Goal: Find specific page/section: Find specific page/section

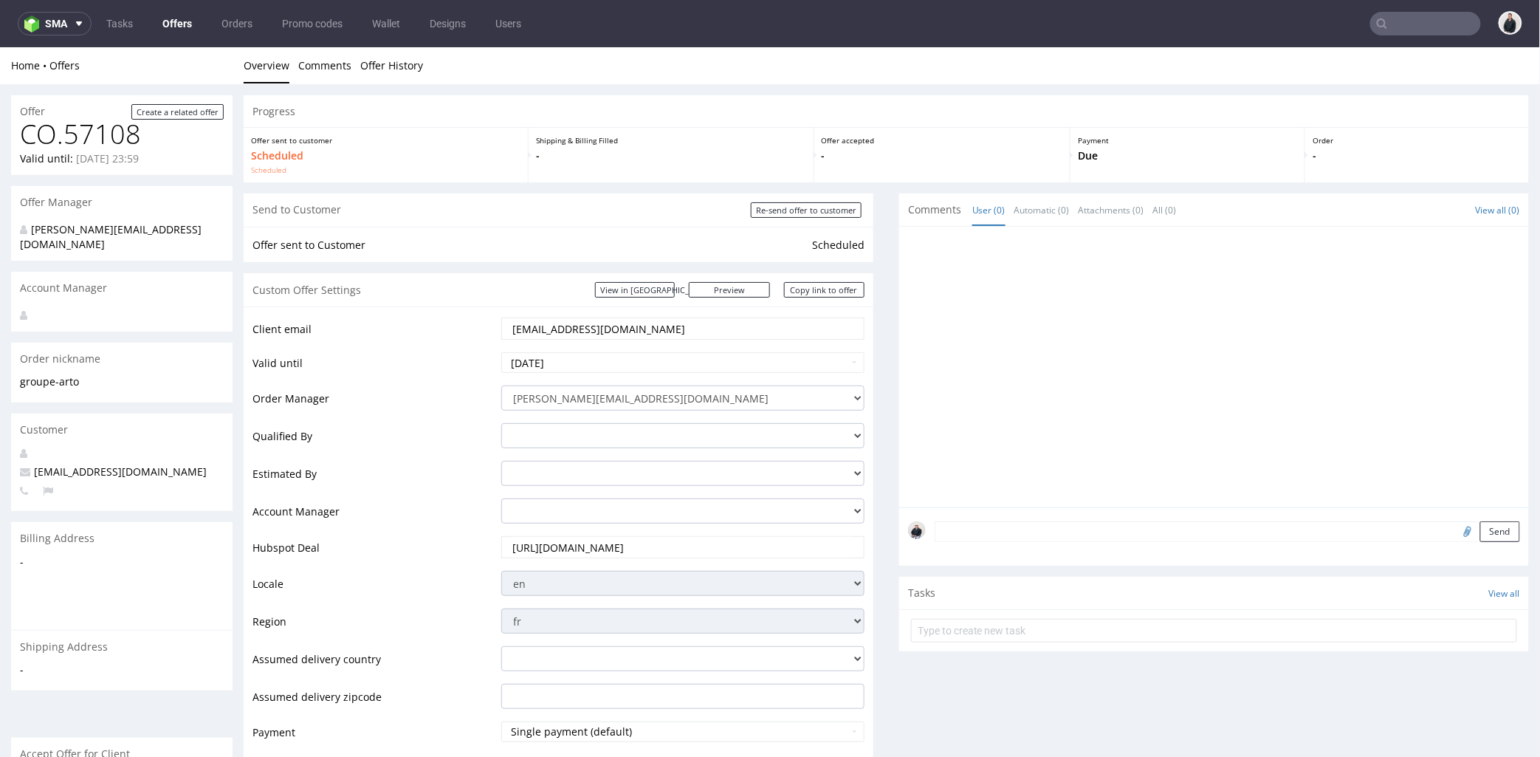
click at [1378, 18] on input "text" at bounding box center [1425, 24] width 111 height 24
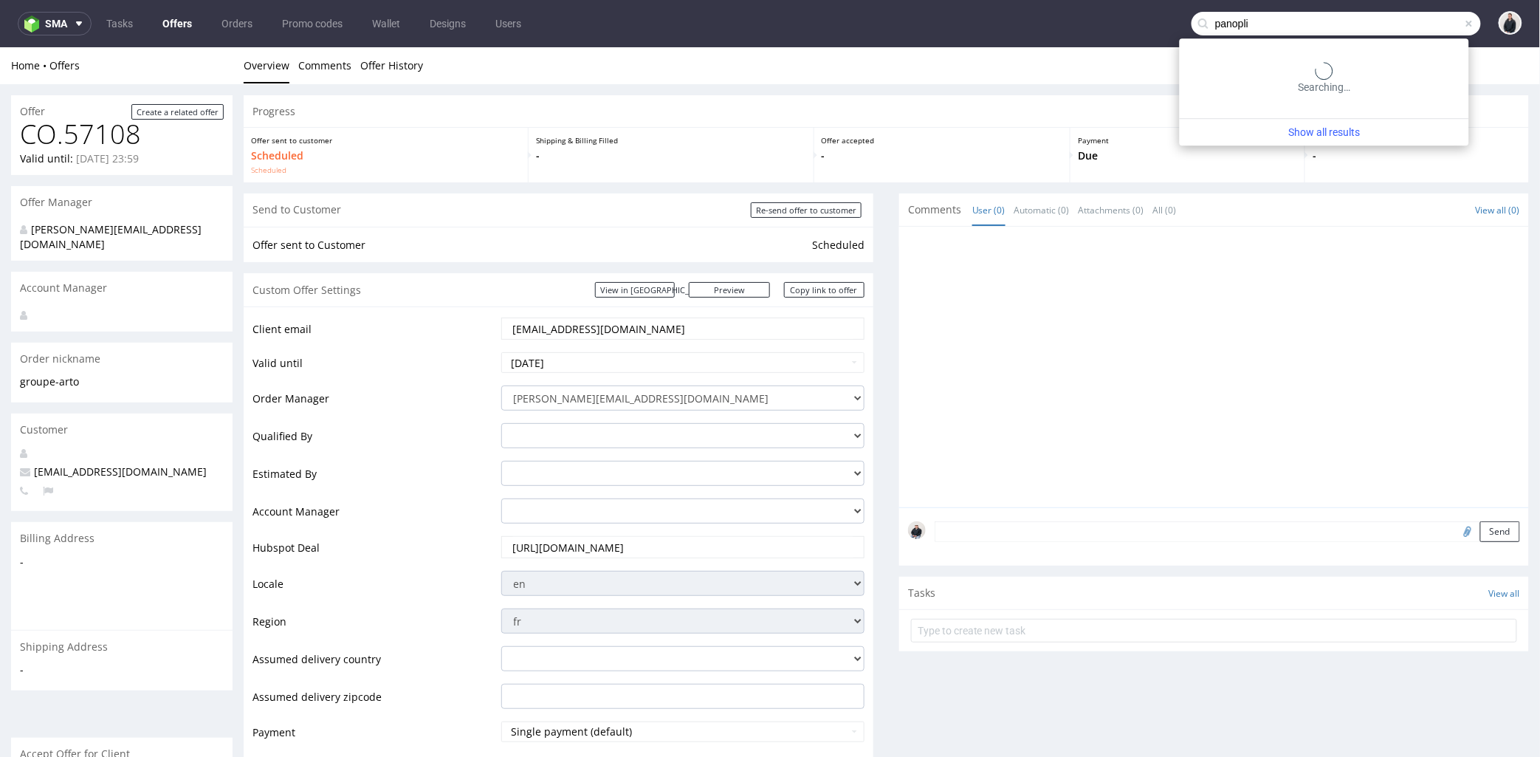
type input "panopli"
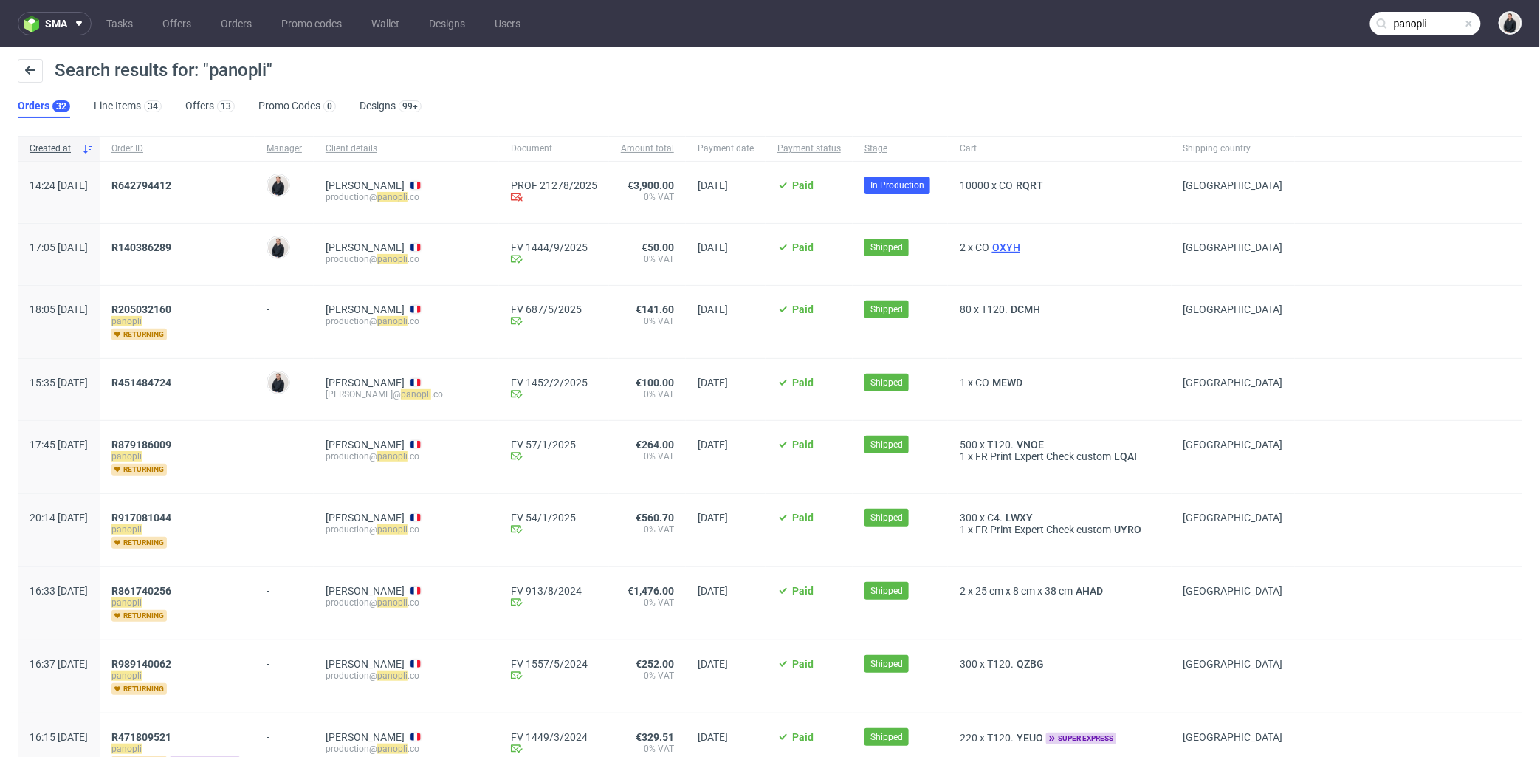
click at [1023, 247] on span "OXYH" at bounding box center [1006, 247] width 34 height 12
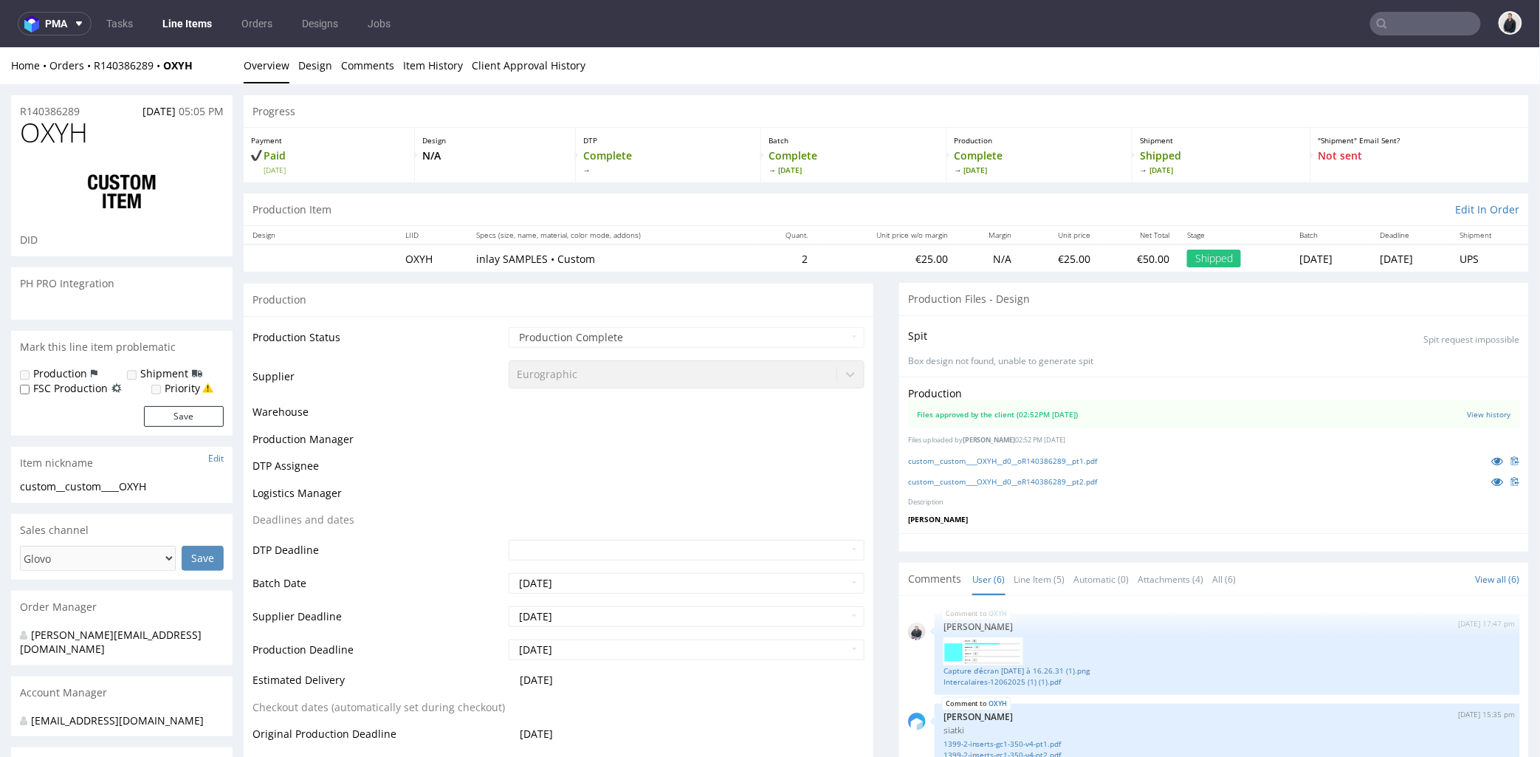
scroll to position [192, 0]
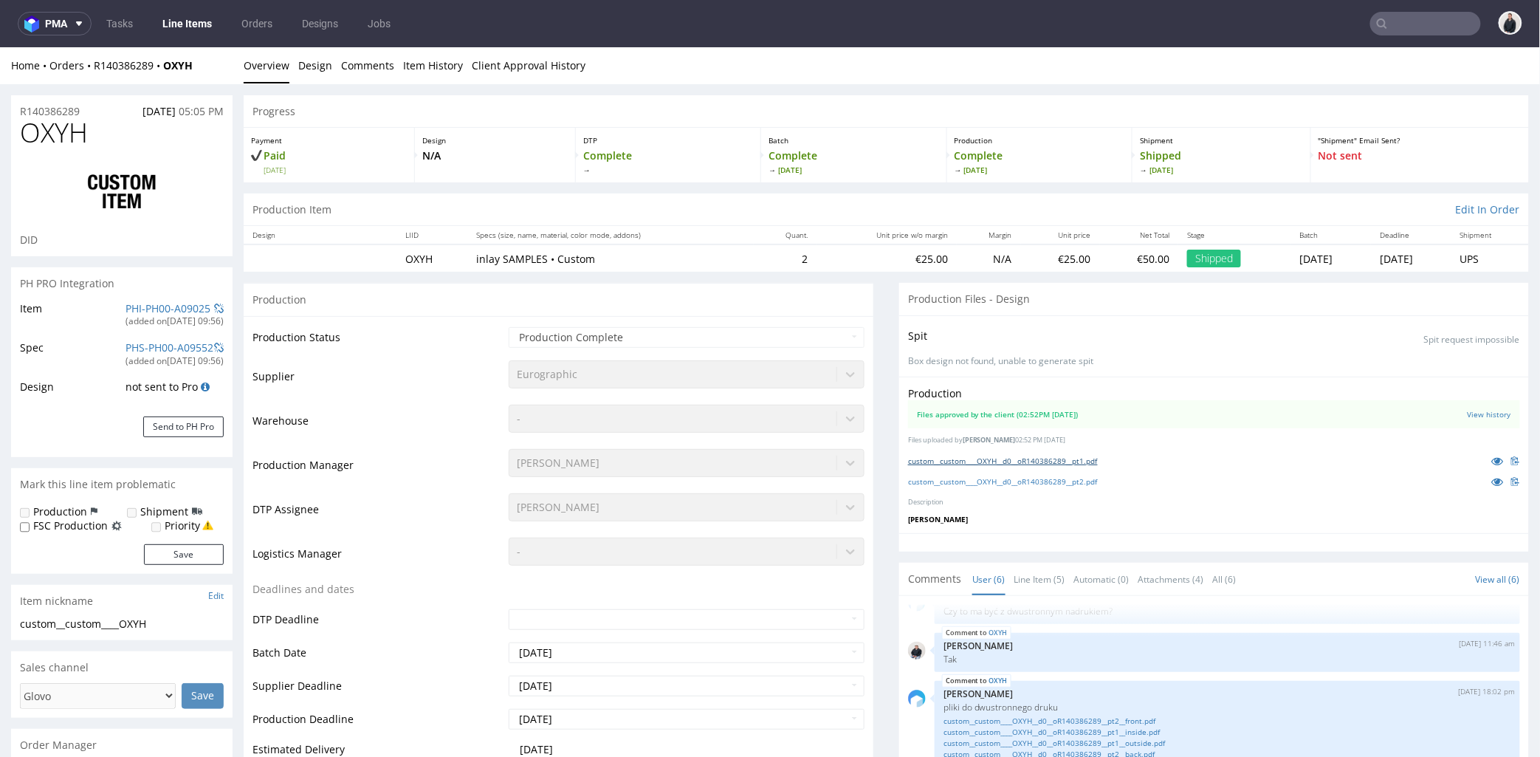
click at [1047, 457] on link "custom__custom____OXYH__d0__oR140386289__pt1.pdf" at bounding box center [1003, 460] width 190 height 10
click at [1053, 478] on link "custom__custom____OXYH__d0__oR140386289__pt2.pdf" at bounding box center [1003, 480] width 190 height 10
